Goal: Communication & Community: Answer question/provide support

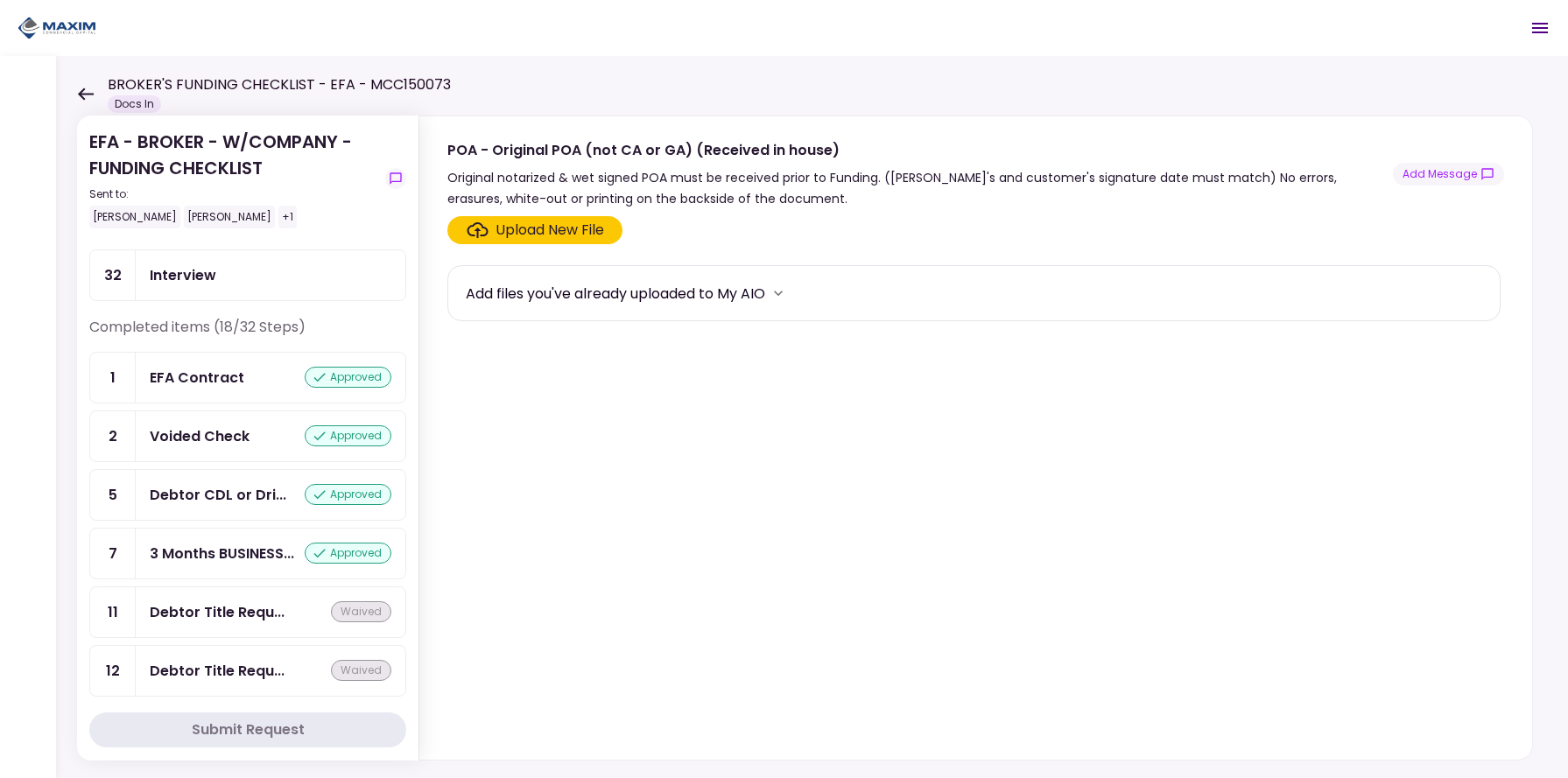
scroll to position [1643, 0]
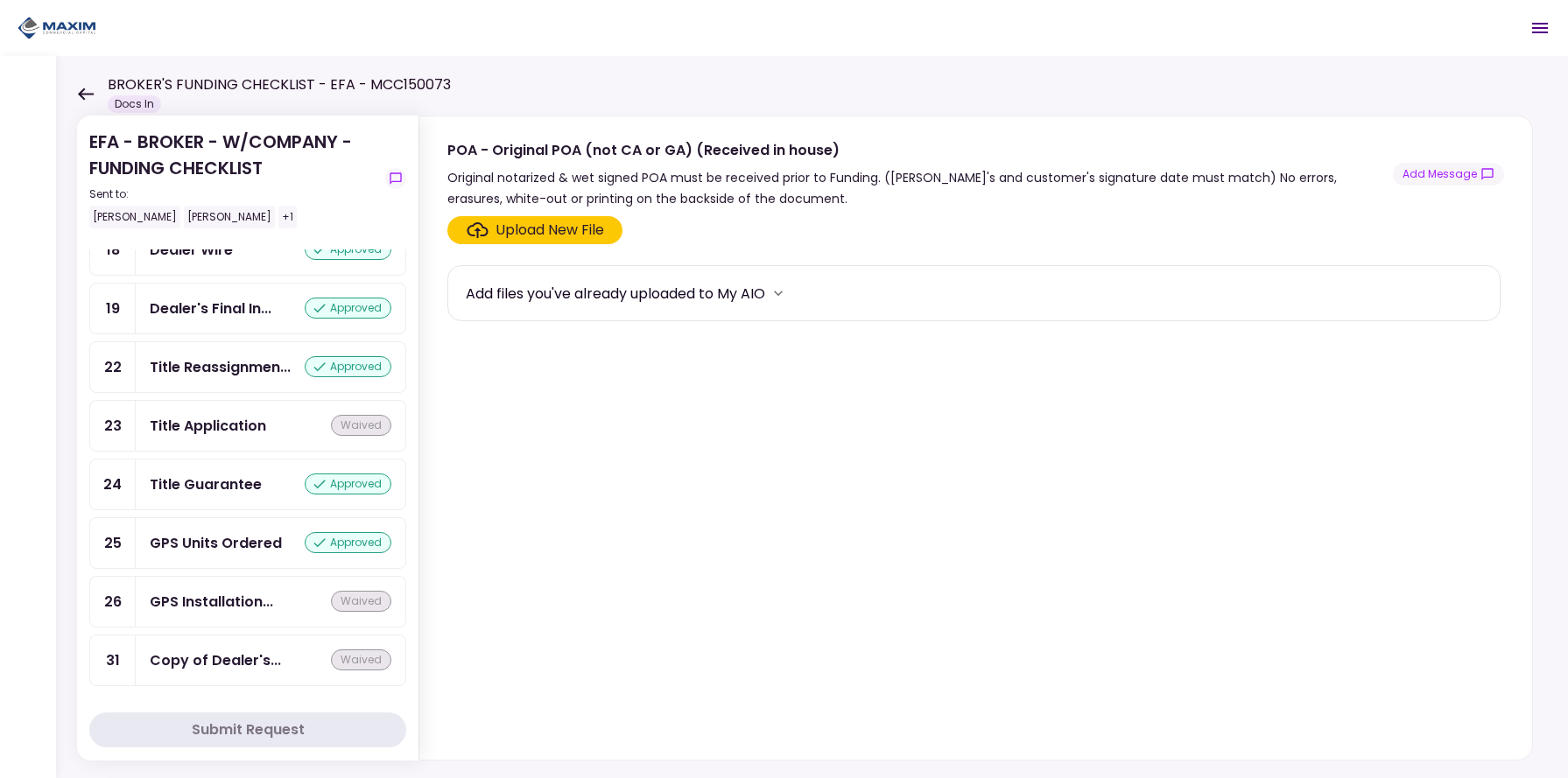
click at [309, 535] on icon at bounding box center [319, 543] width 21 height 16
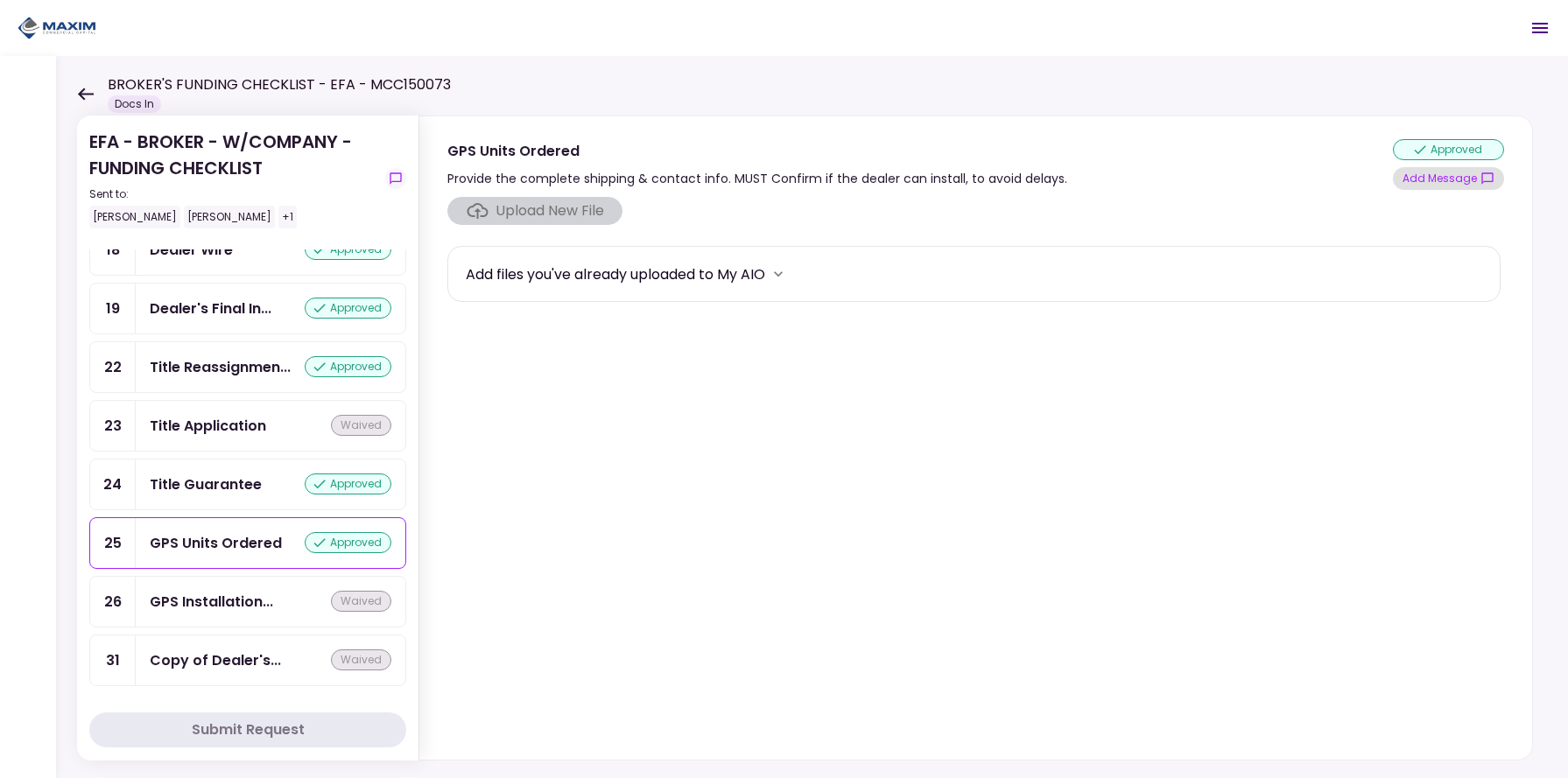
click at [1457, 182] on button "Add Message" at bounding box center [1448, 178] width 111 height 23
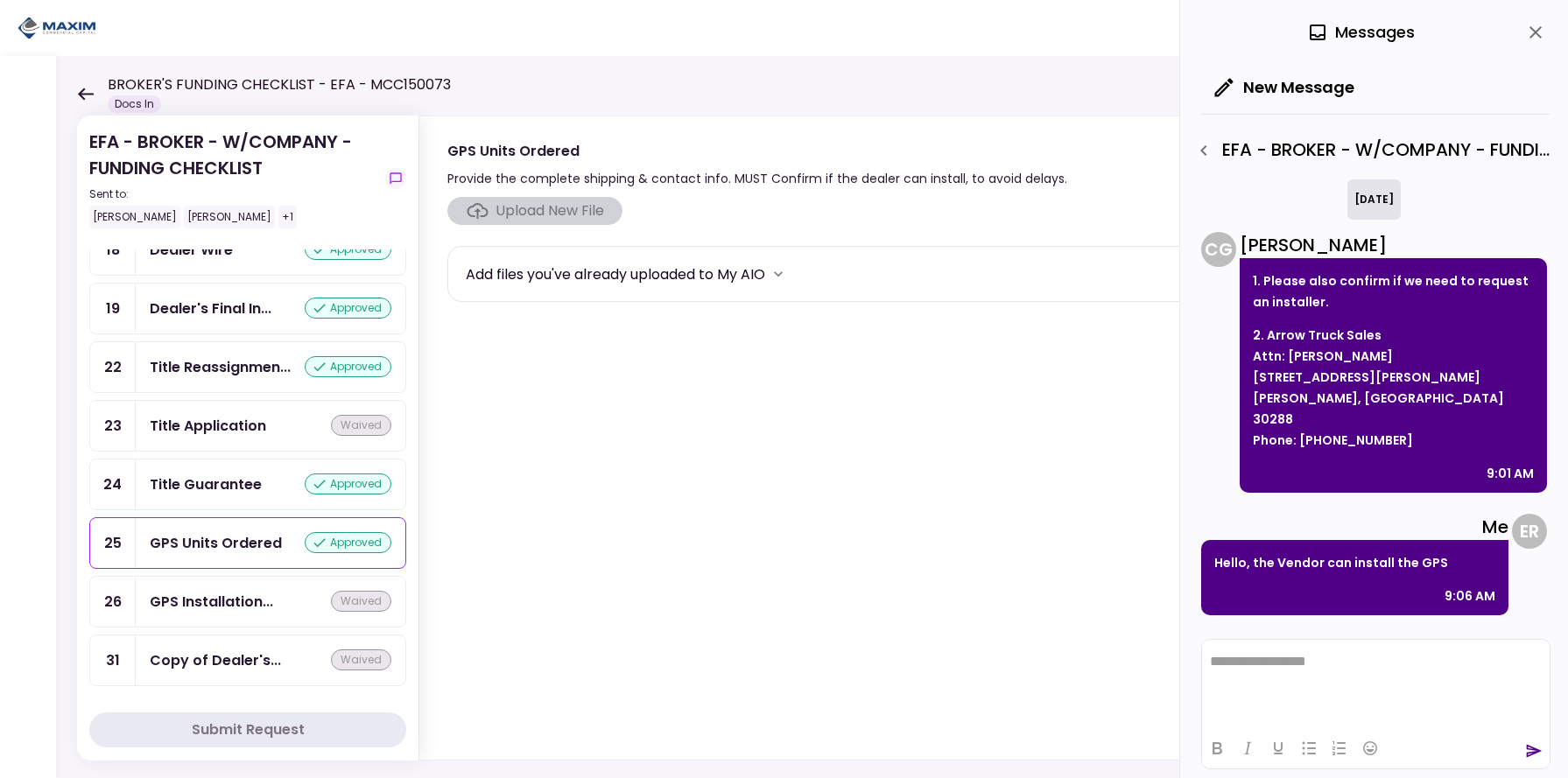
scroll to position [559, 0]
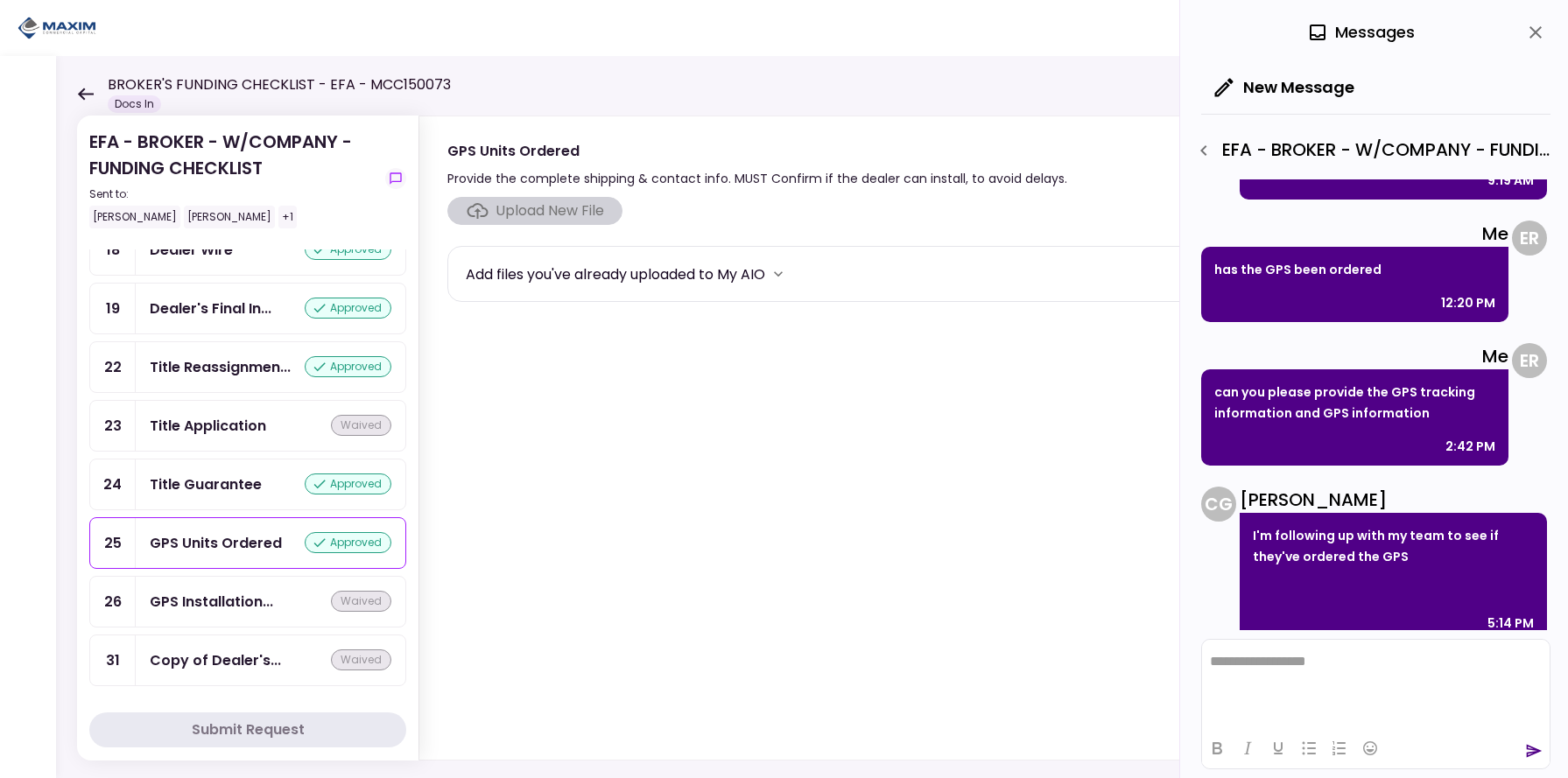
click at [1377, 670] on html "**********" at bounding box center [1376, 662] width 348 height 44
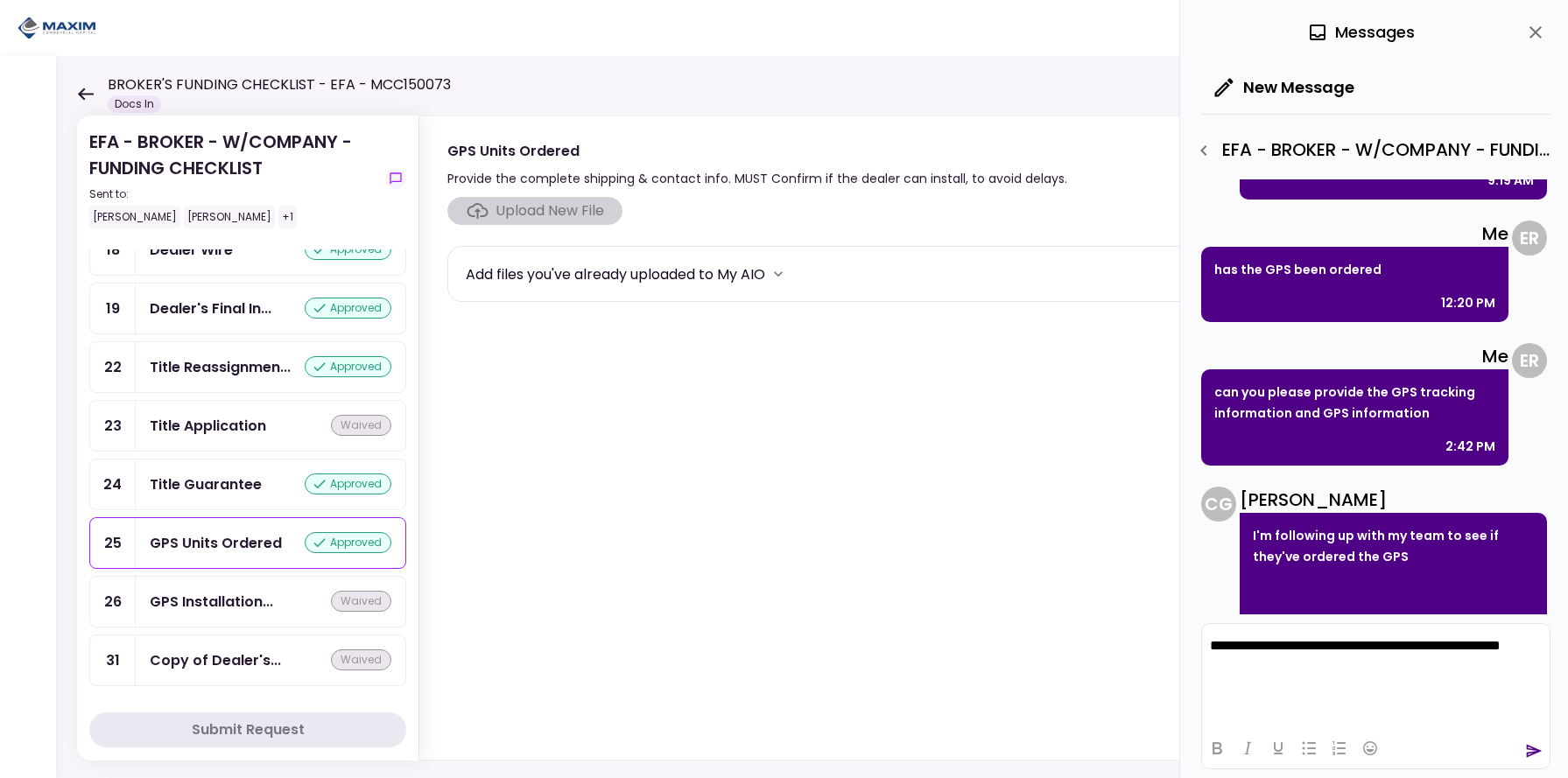
click at [1524, 751] on div at bounding box center [1376, 747] width 348 height 34
click at [1530, 749] on icon "send" at bounding box center [1534, 751] width 16 height 13
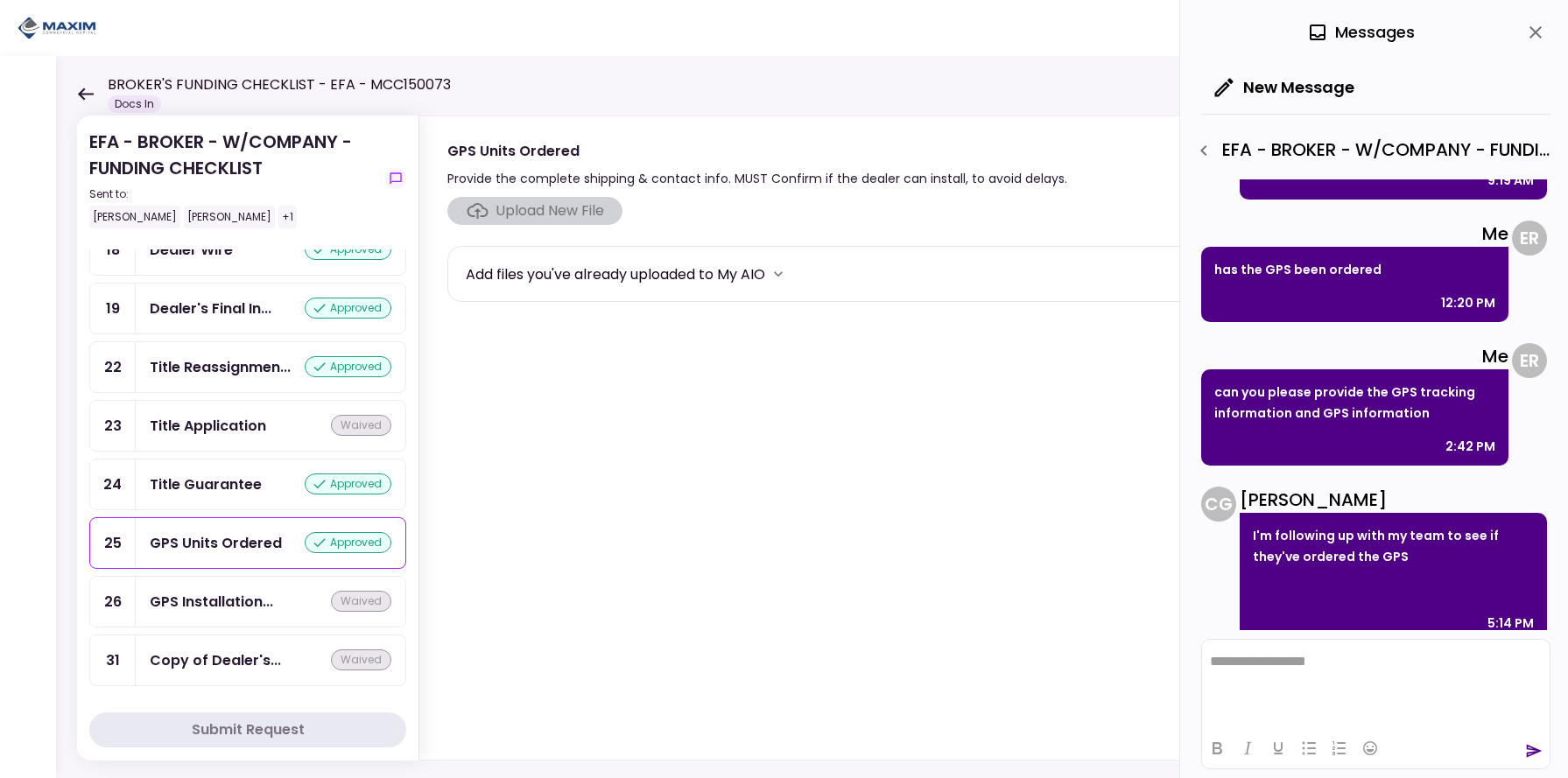
scroll to position [755, 0]
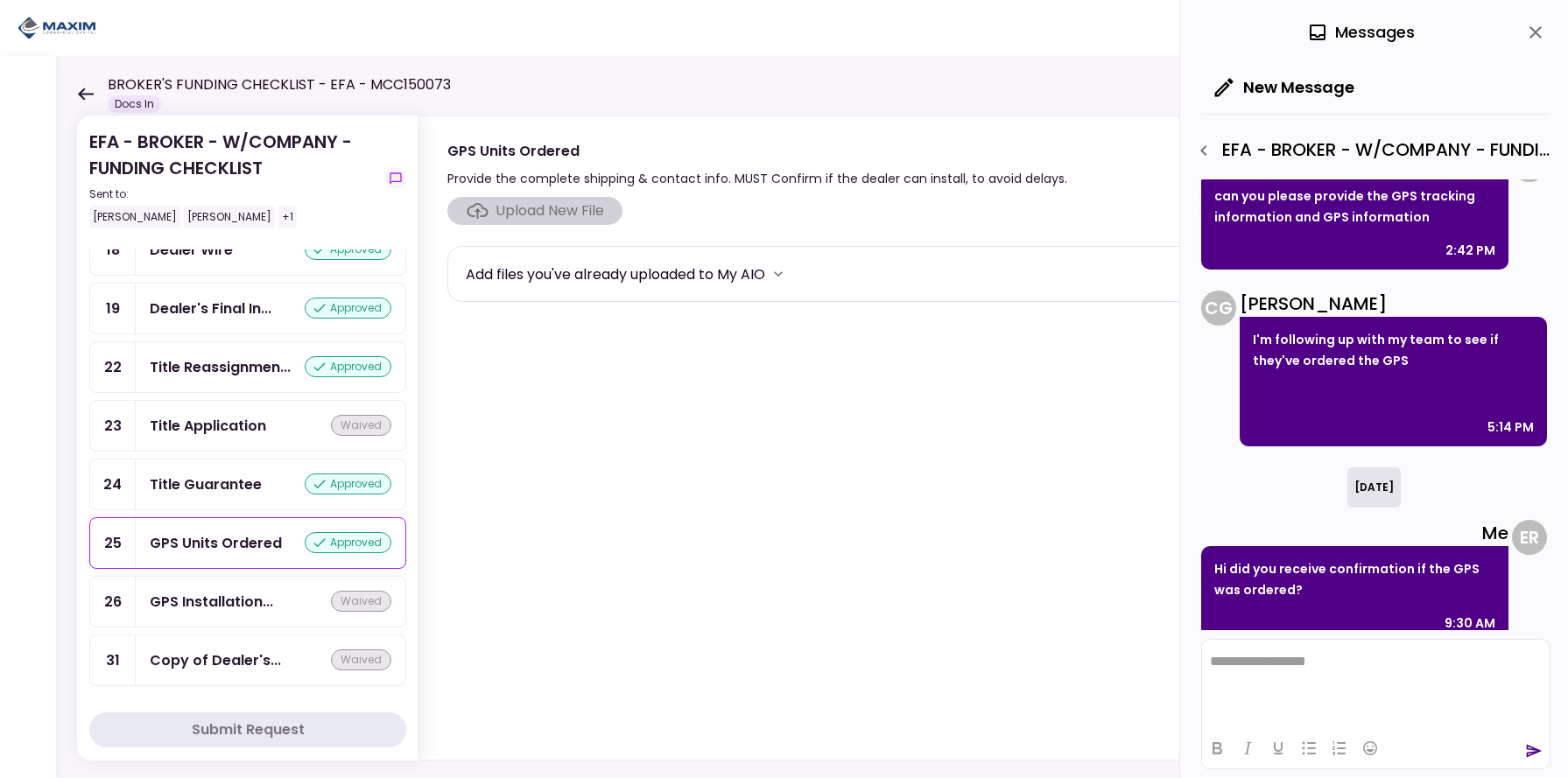
click at [1540, 35] on icon "close" at bounding box center [1534, 32] width 21 height 21
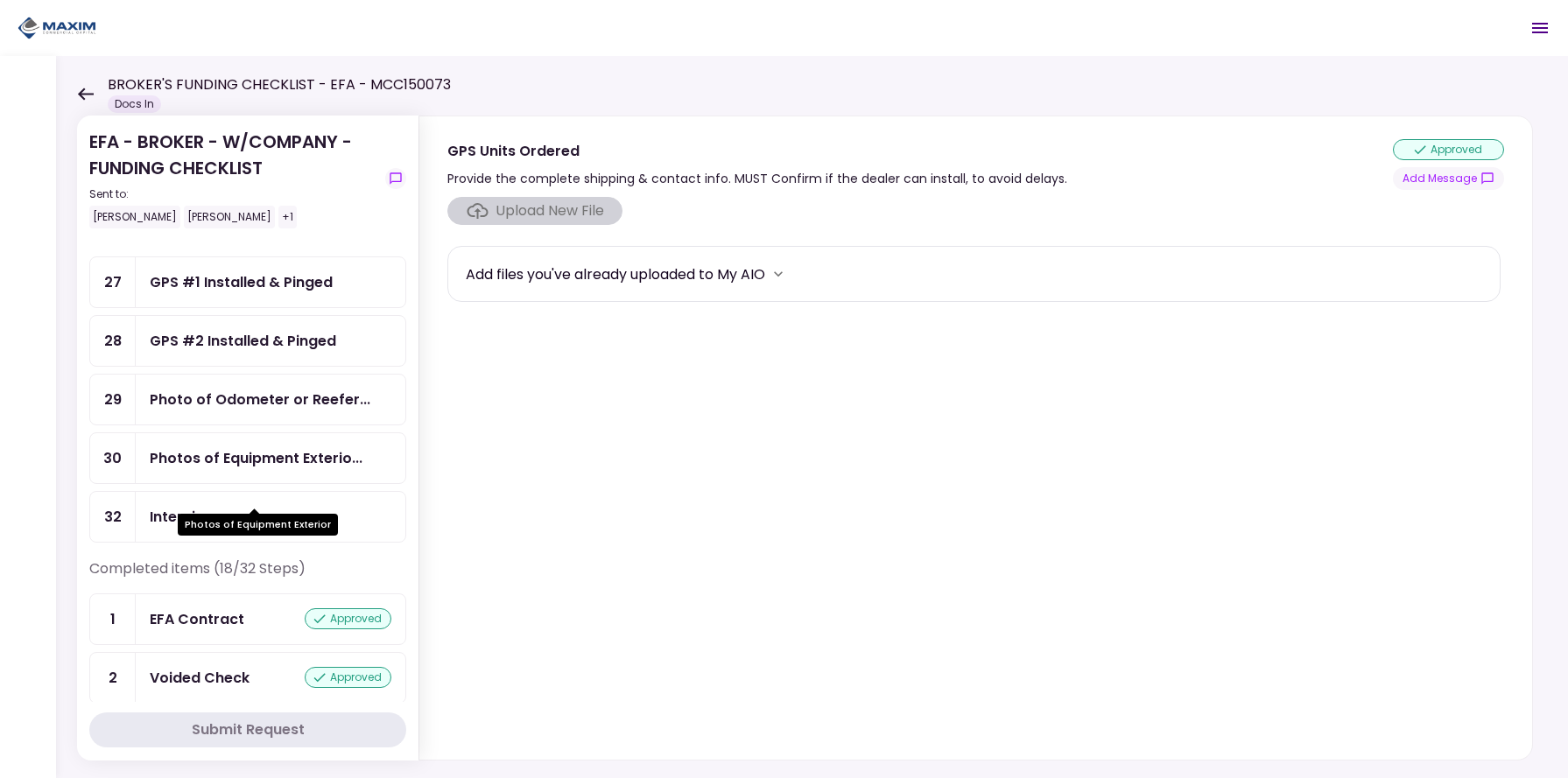
scroll to position [0, 0]
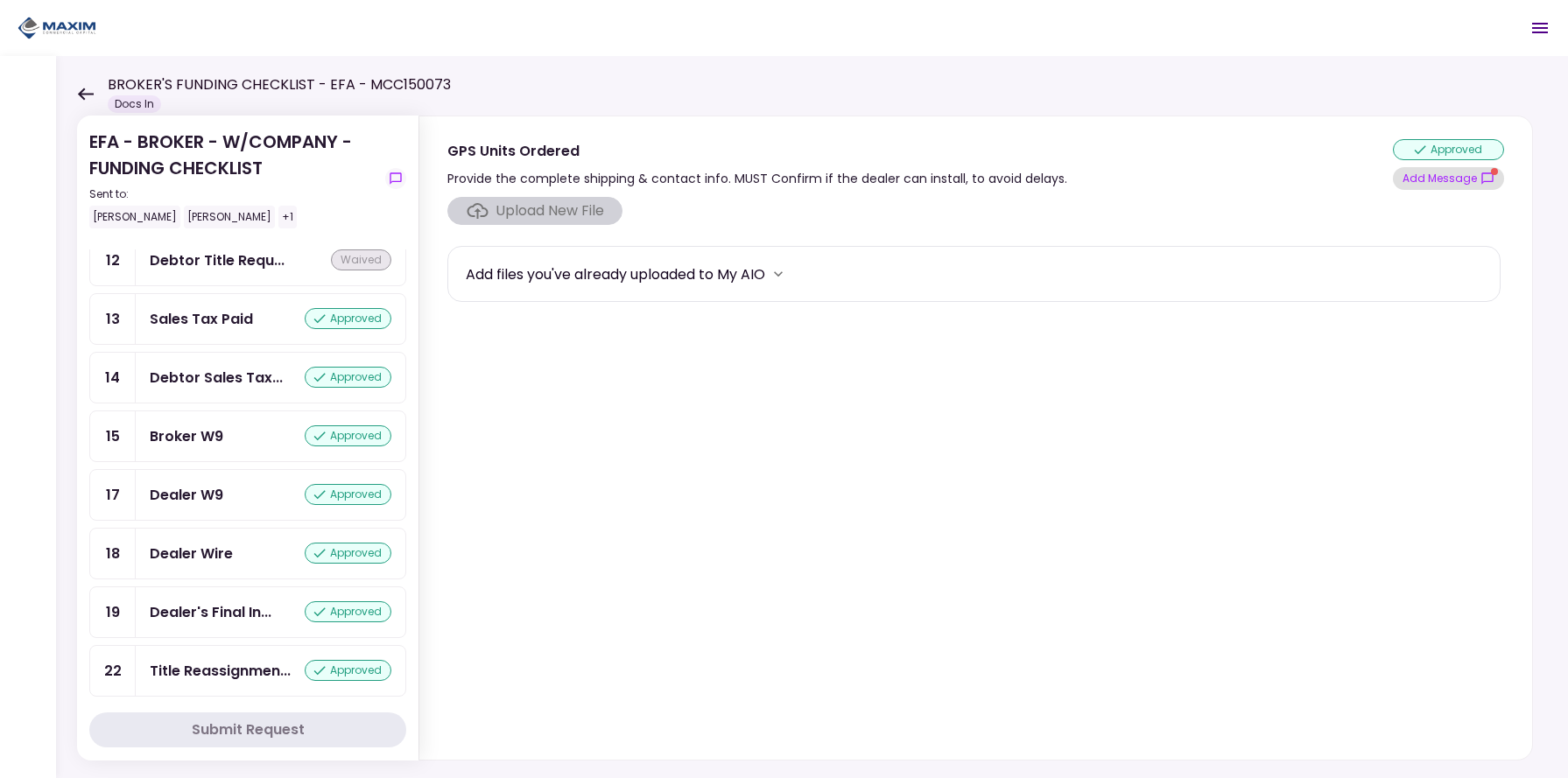
scroll to position [1643, 0]
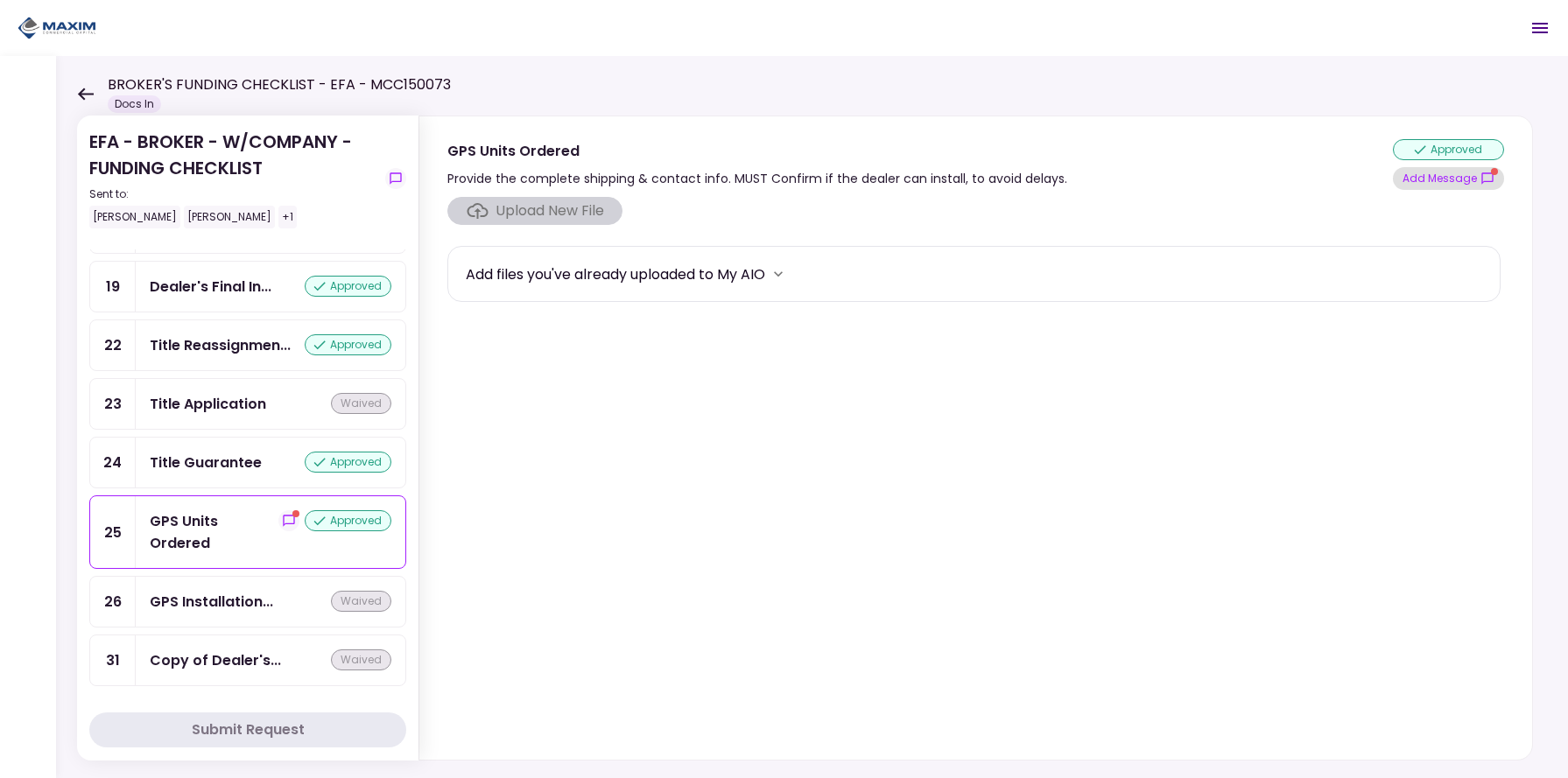
click at [1457, 179] on button "Add Message" at bounding box center [1448, 178] width 111 height 23
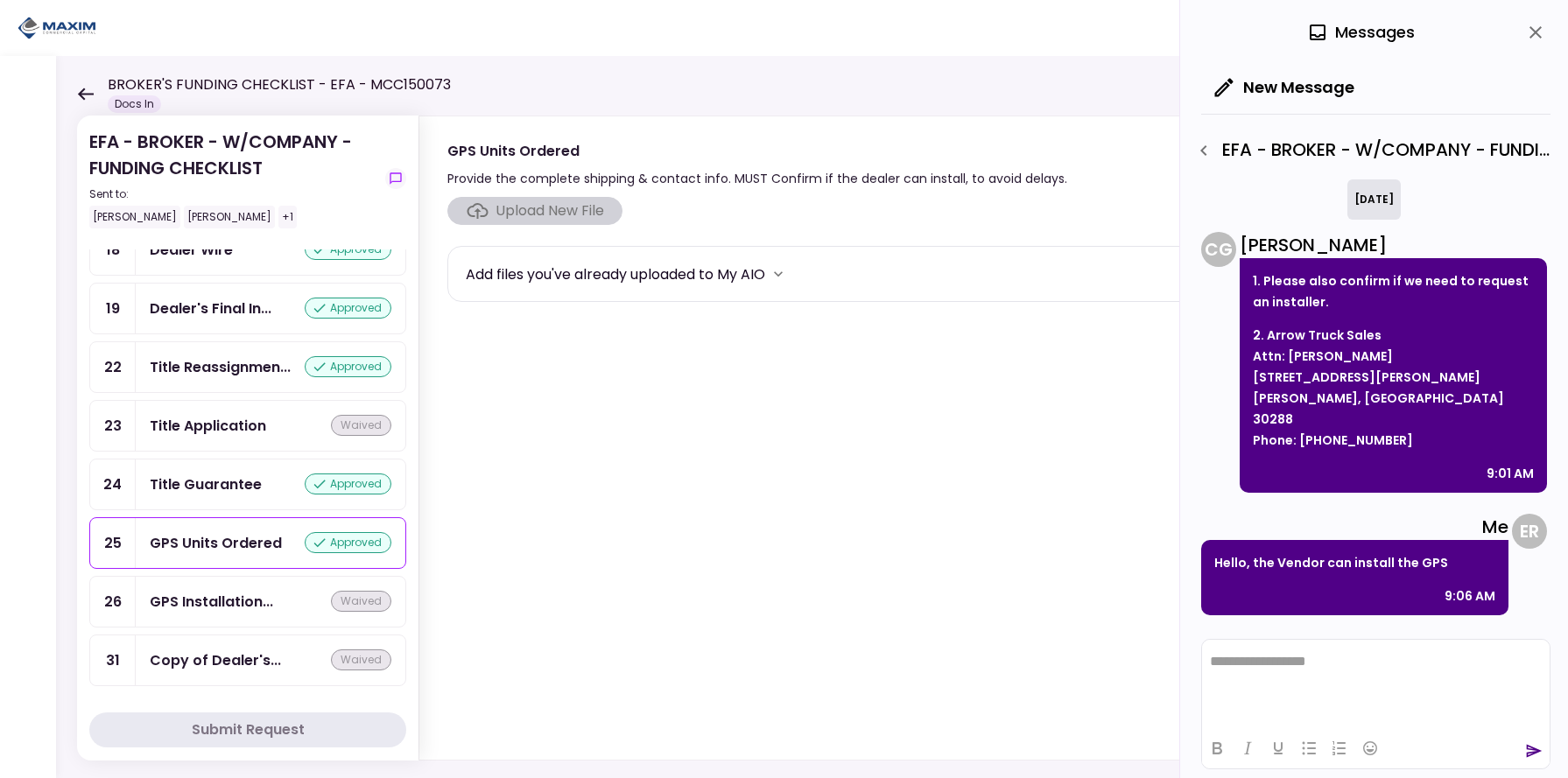
scroll to position [0, 0]
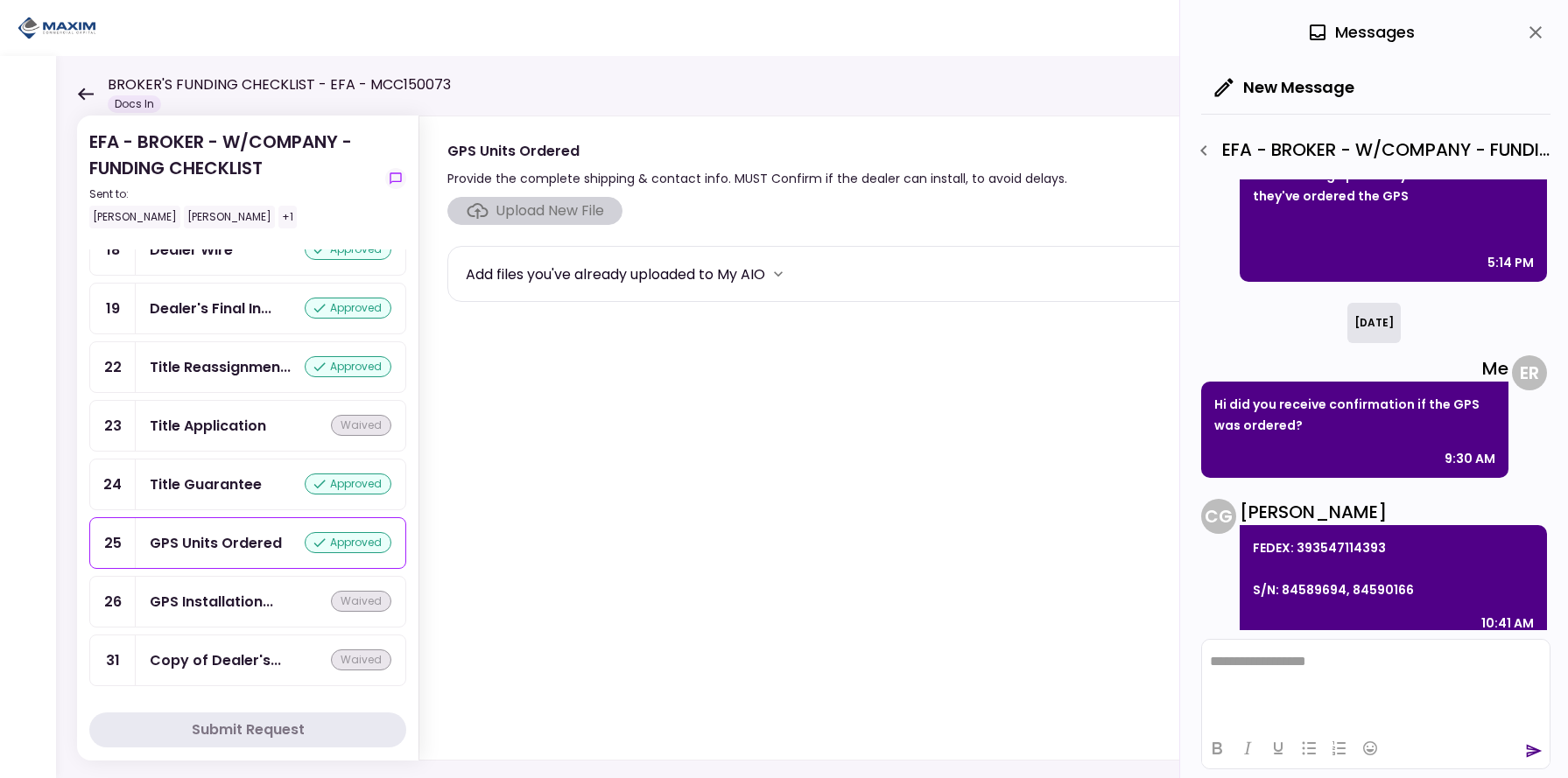
click at [1250, 525] on div "FEDEX: 393547114393 S/N: 84589694, 84590166 10:41 AM" at bounding box center [1394, 584] width 307 height 117
drag, startPoint x: 1255, startPoint y: 527, endPoint x: 1413, endPoint y: 569, distance: 163.5
click at [1413, 569] on p "FEDEX: 393547114393 S/N: 84589694, 84590166" at bounding box center [1393, 569] width 280 height 63
copy p "FEDEX: 393547114393 S/N: 84589694, 84590166"
click at [1283, 683] on html "**********" at bounding box center [1376, 662] width 348 height 44
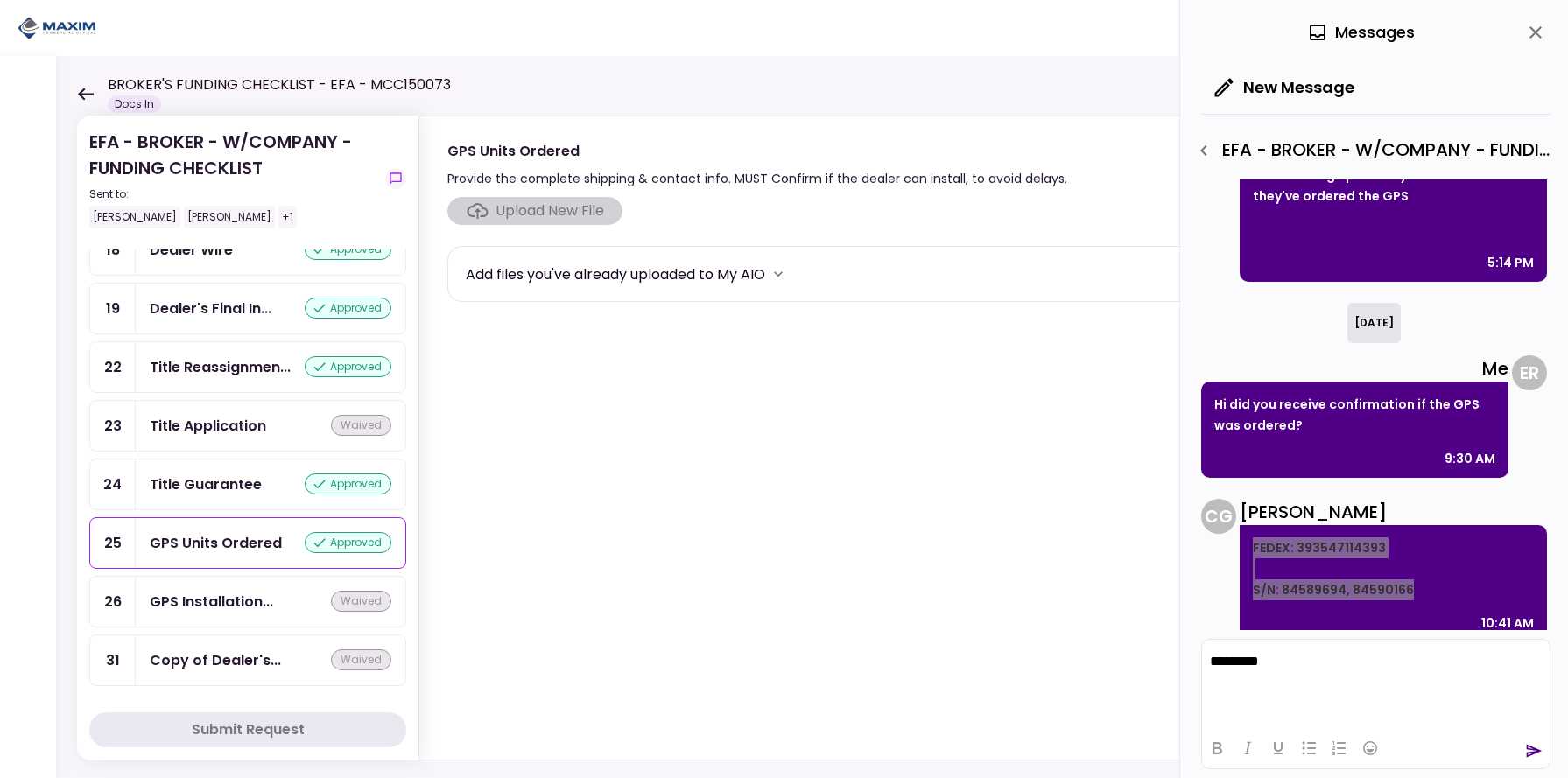
click at [1459, 684] on html "*********" at bounding box center [1376, 662] width 348 height 44
click at [1527, 756] on icon "send" at bounding box center [1534, 751] width 16 height 13
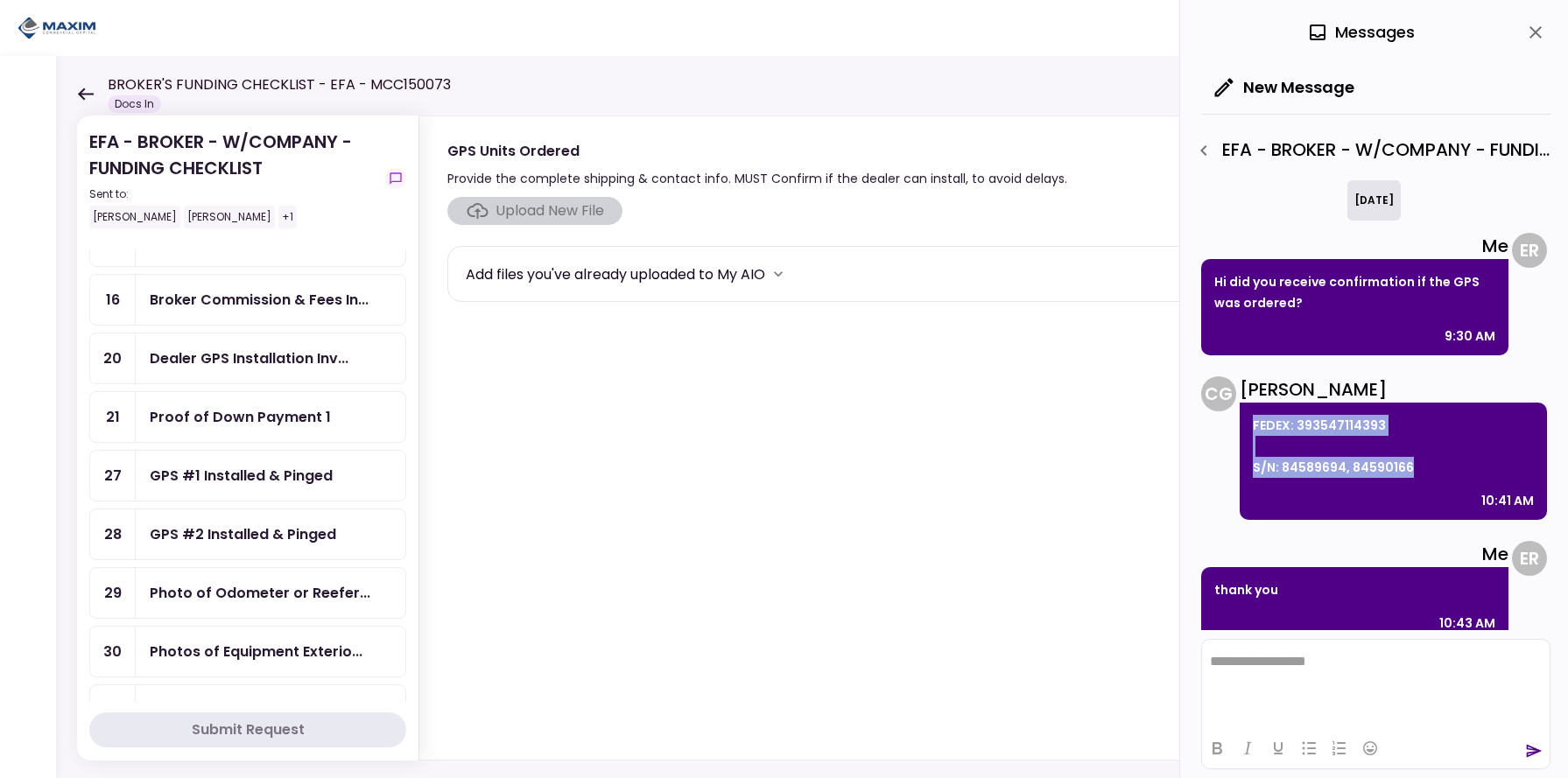
scroll to position [483, 0]
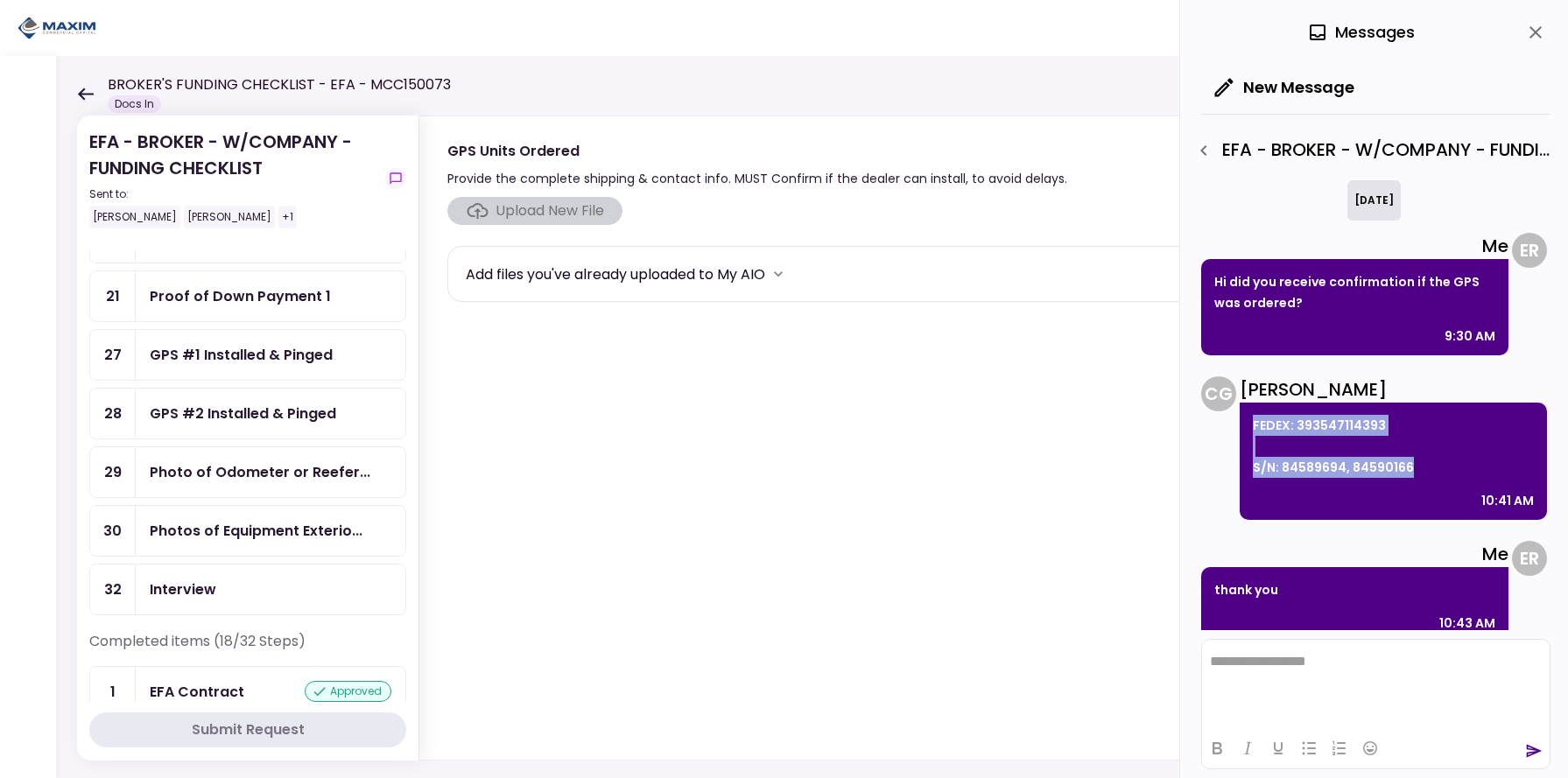
click at [1311, 415] on p "FEDEX: 393547114393 S/N: 84589694, 84590166" at bounding box center [1393, 447] width 280 height 63
drag, startPoint x: 1295, startPoint y: 404, endPoint x: 1380, endPoint y: 404, distance: 85.0
click at [1380, 415] on p "FEDEX: 393547114393 S/N: 84589694, 84590166" at bounding box center [1393, 447] width 280 height 63
copy p "393547114393"
click at [1293, 450] on p "FEDEX: 393547114393 S/N: 84589694, 84590166" at bounding box center [1393, 447] width 280 height 63
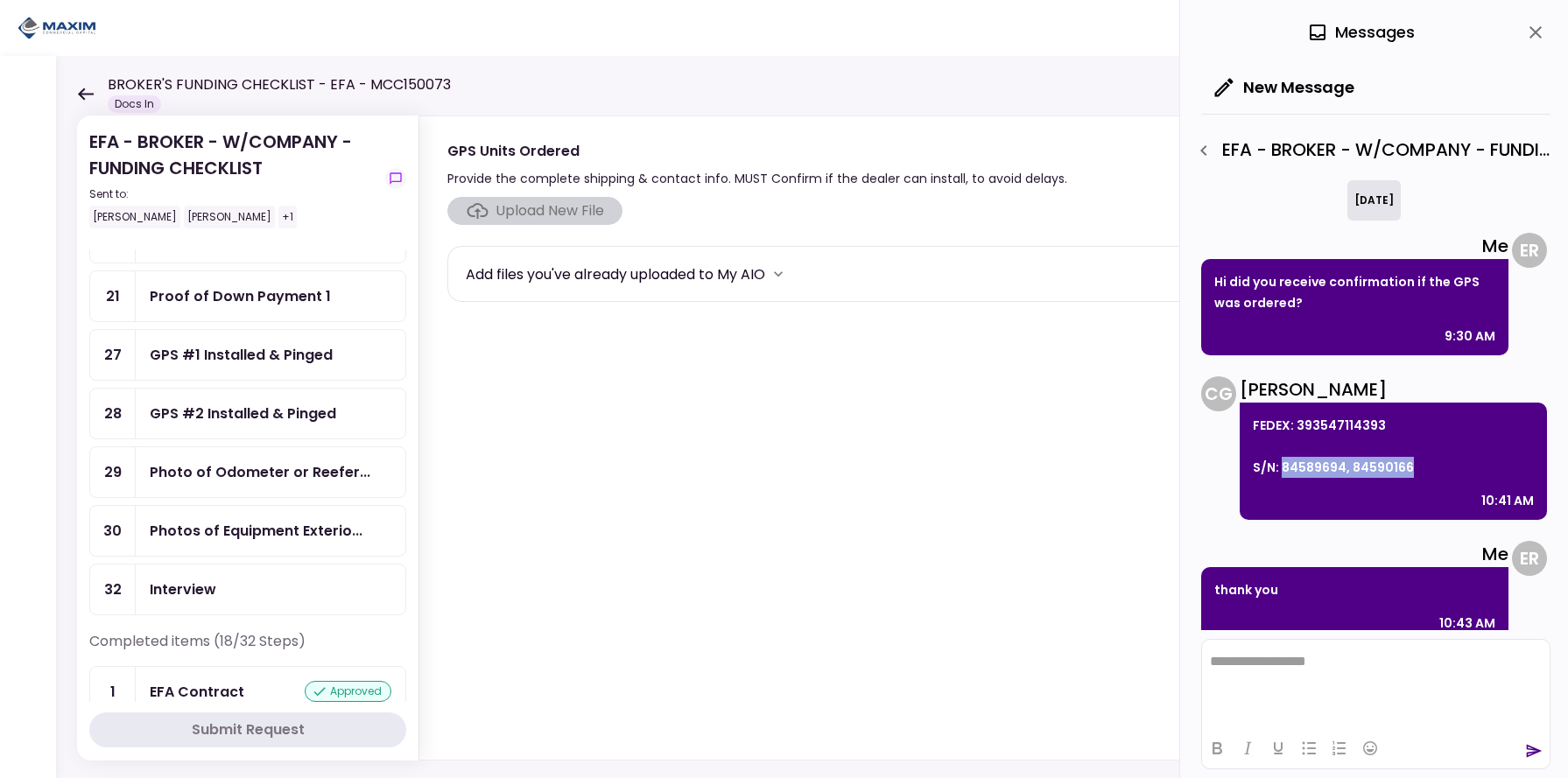
drag, startPoint x: 1283, startPoint y: 446, endPoint x: 1406, endPoint y: 445, distance: 123.0
click at [1406, 445] on p "FEDEX: 393547114393 S/N: 84589694, 84590166" at bounding box center [1393, 447] width 280 height 63
copy p "84589694, 84590166"
click at [1535, 34] on icon "close" at bounding box center [1535, 32] width 12 height 12
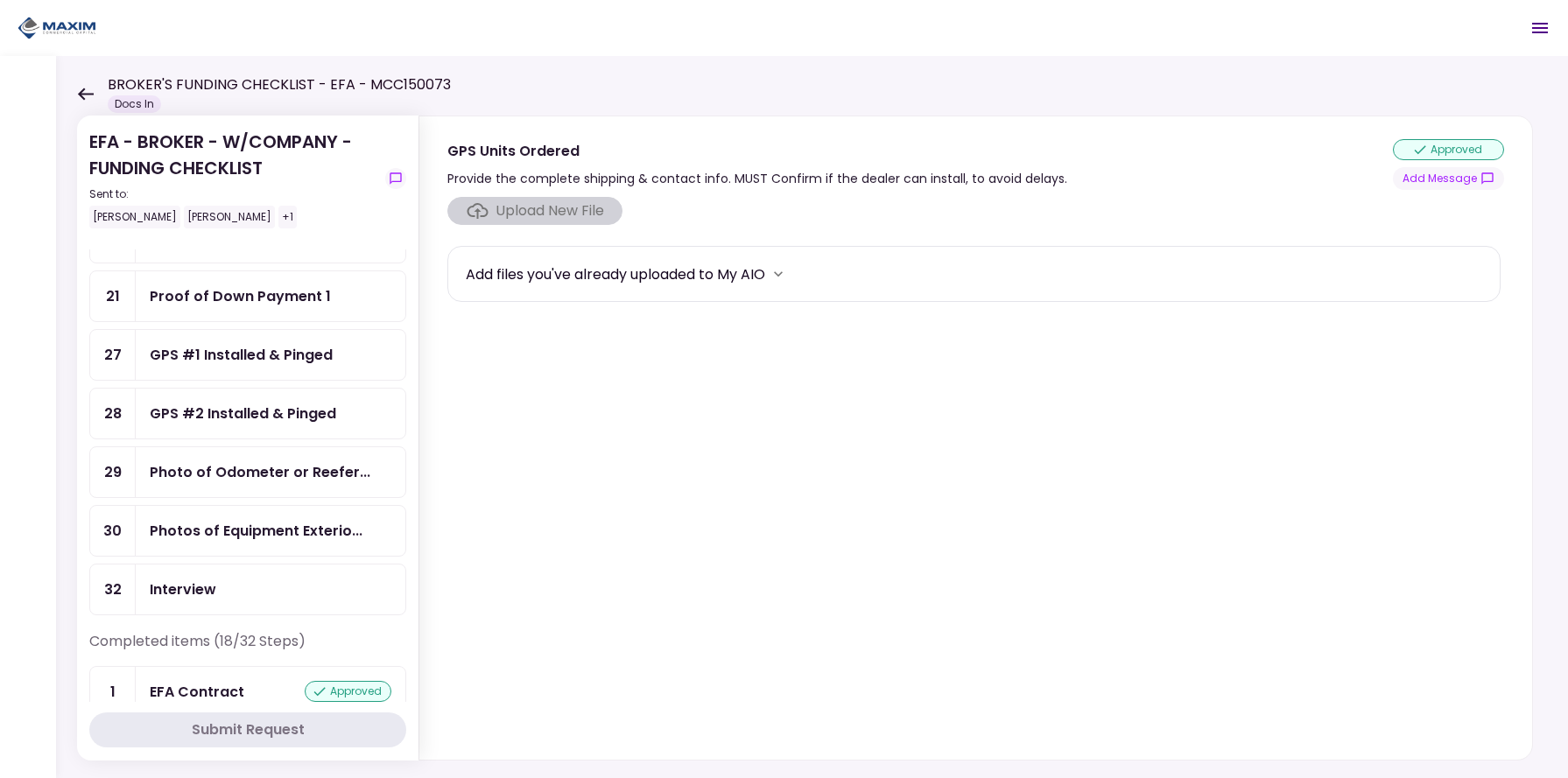
click at [703, 528] on section "Upload New File Add files you've already uploaded to My AIO" at bounding box center [975, 475] width 1057 height 556
